Goal: Information Seeking & Learning: Check status

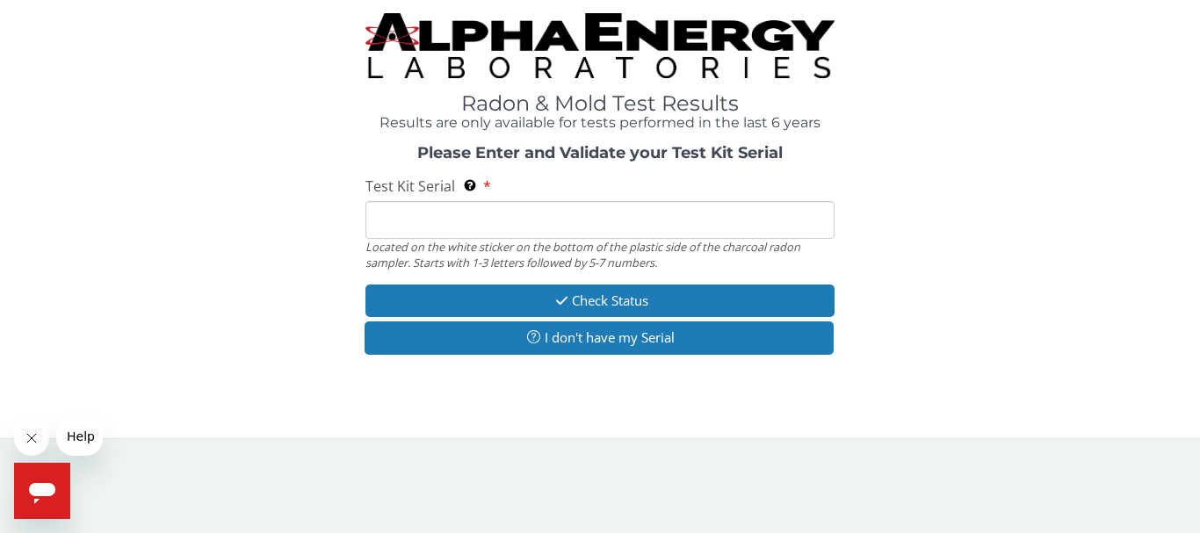
click at [390, 219] on input "Test Kit Serial Located on the white sticker on the bottom of the plastic side …" at bounding box center [600, 220] width 469 height 38
type input "FE440072"
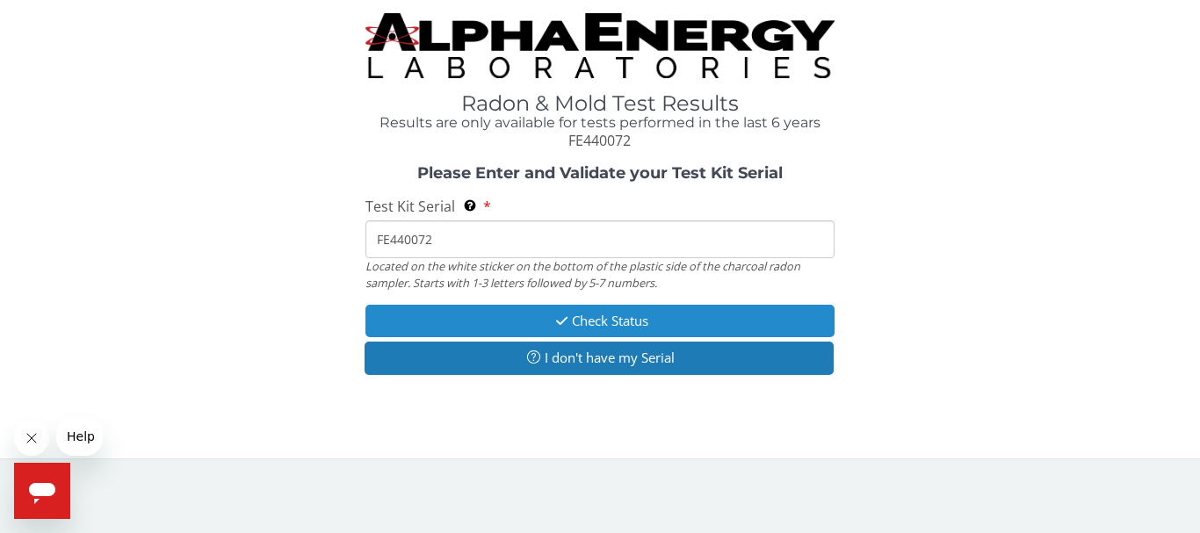
click at [576, 322] on button "Check Status" at bounding box center [600, 321] width 469 height 33
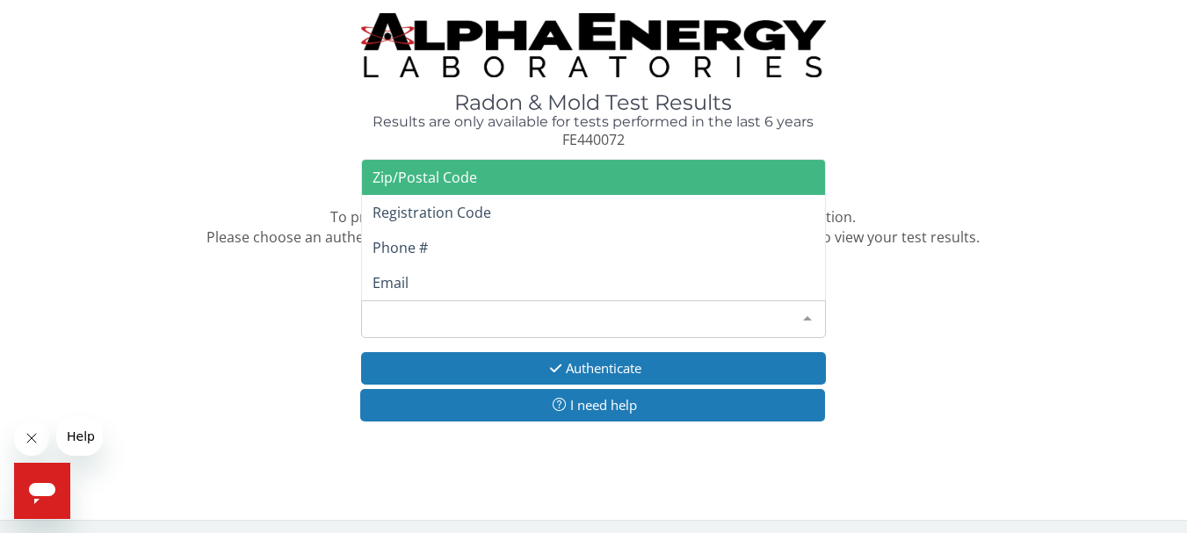
click at [809, 317] on div at bounding box center [807, 317] width 35 height 33
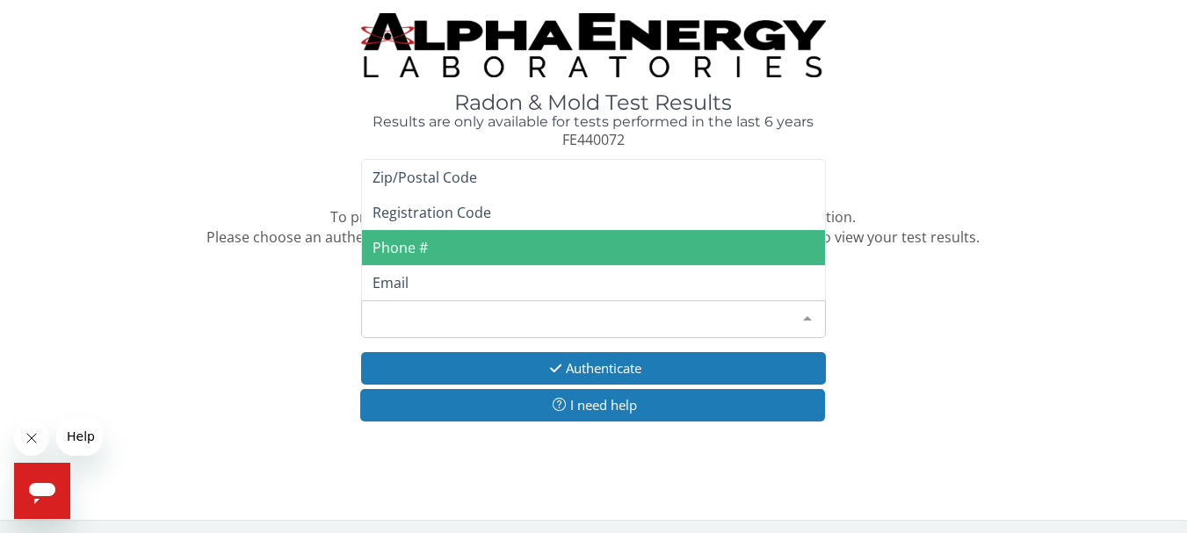
click at [419, 245] on span "Phone #" at bounding box center [400, 247] width 55 height 19
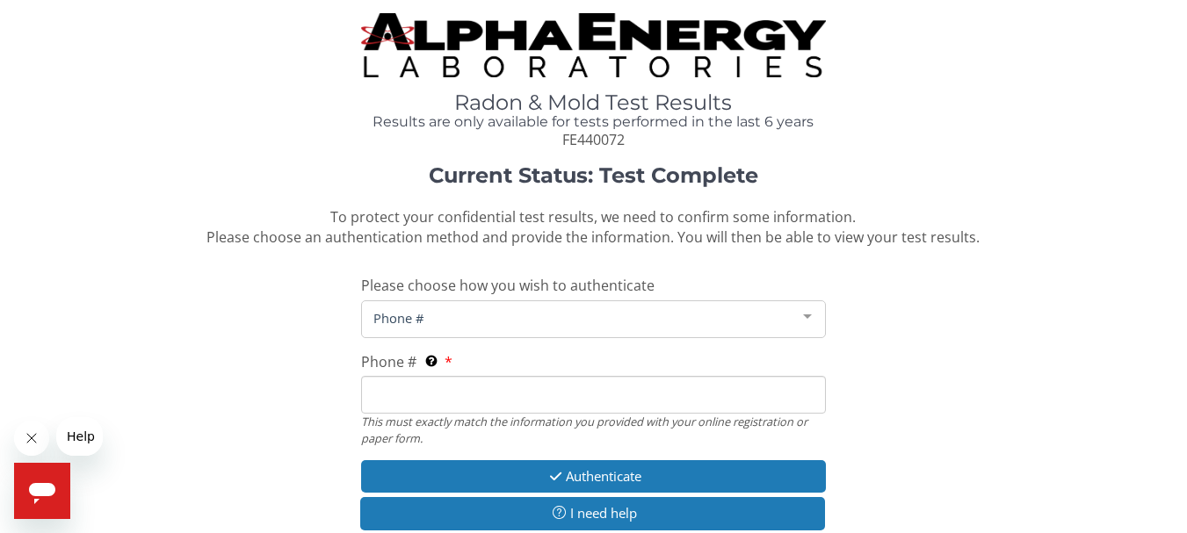
click at [395, 394] on input "Phone # This must exactly match the information you provided with your online r…" at bounding box center [593, 395] width 464 height 38
type input "[PHONE_NUMBER]"
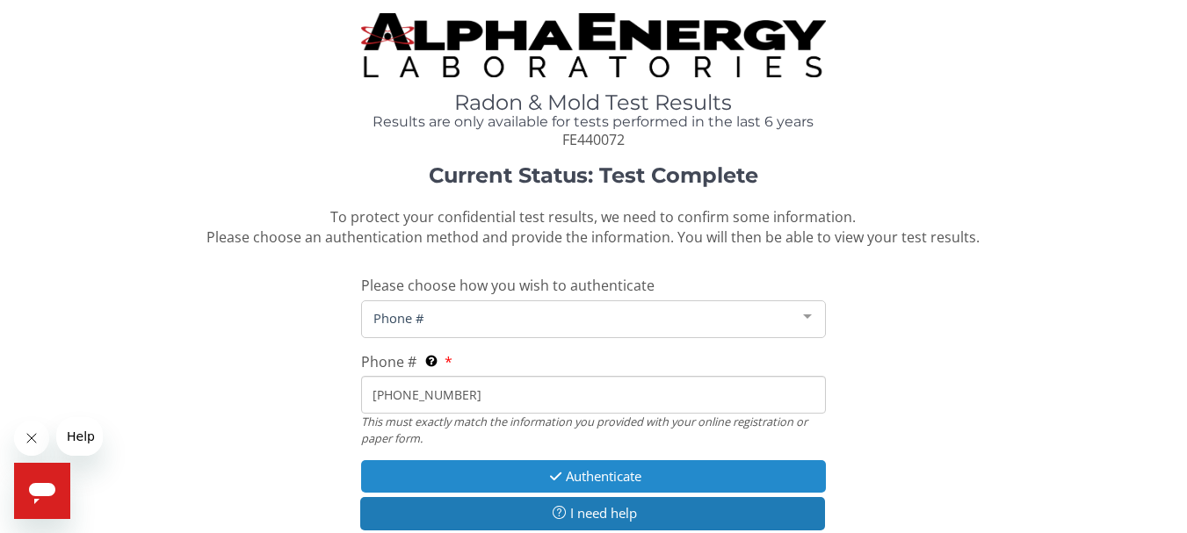
click at [586, 479] on button "Authenticate" at bounding box center [593, 476] width 464 height 33
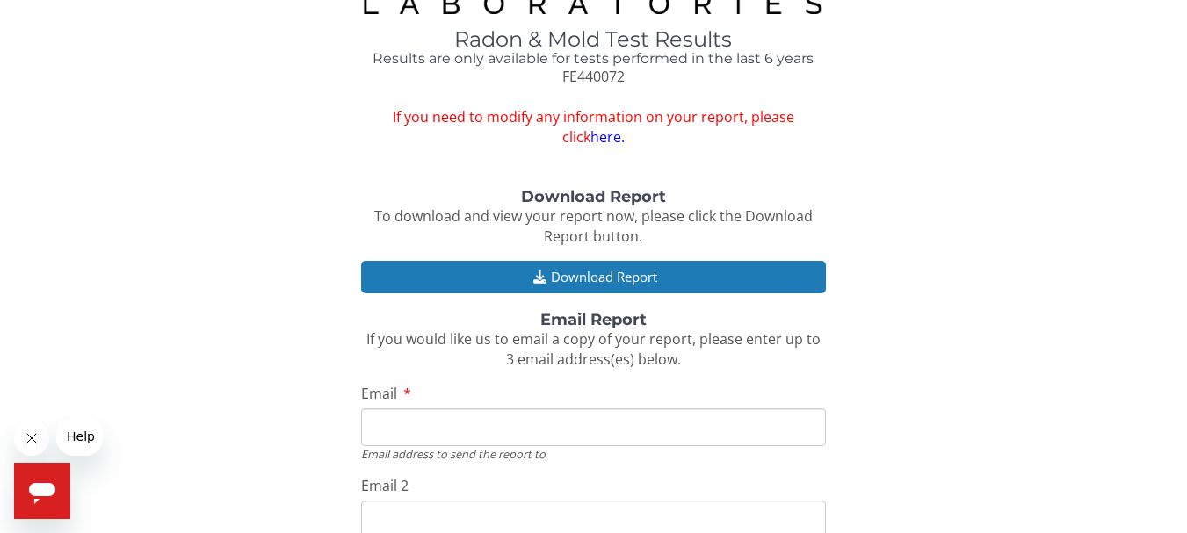
scroll to position [88, 0]
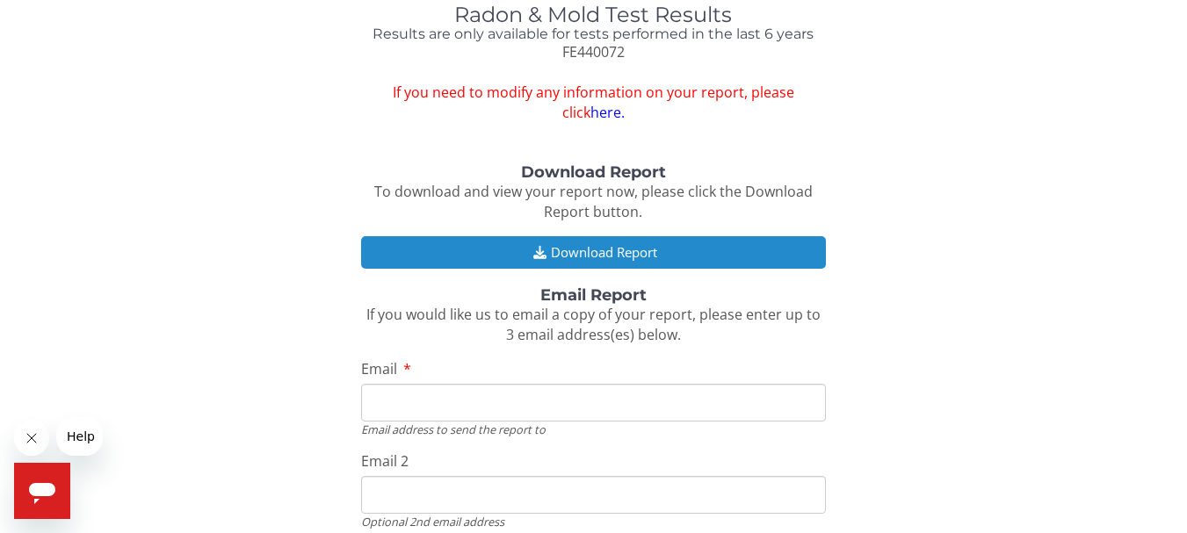
click at [588, 257] on button "Download Report" at bounding box center [593, 252] width 464 height 33
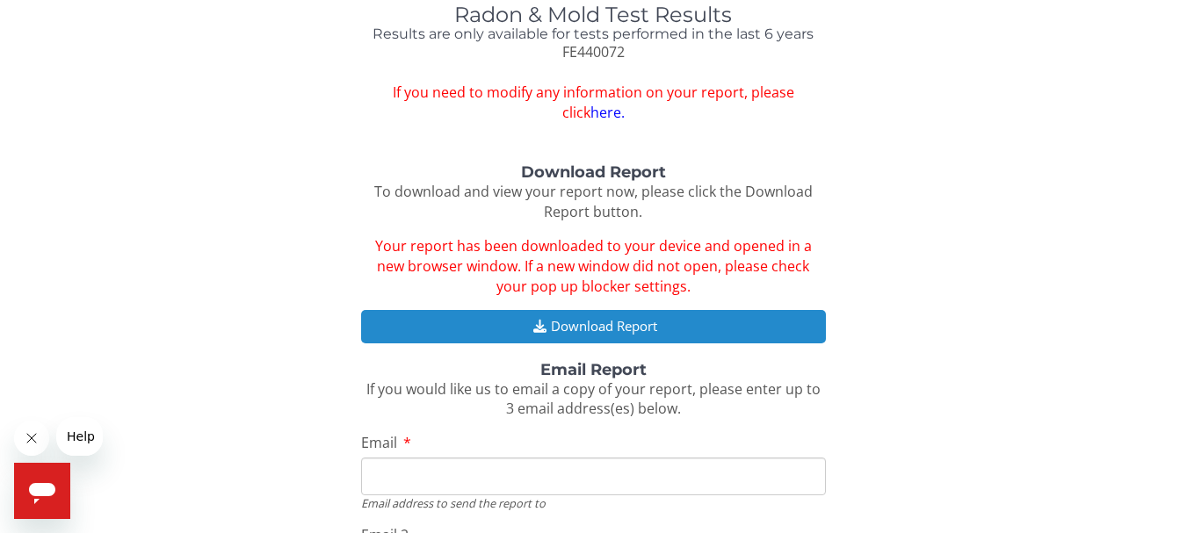
click at [577, 328] on button "Download Report" at bounding box center [593, 326] width 464 height 33
